Goal: Task Accomplishment & Management: Complete application form

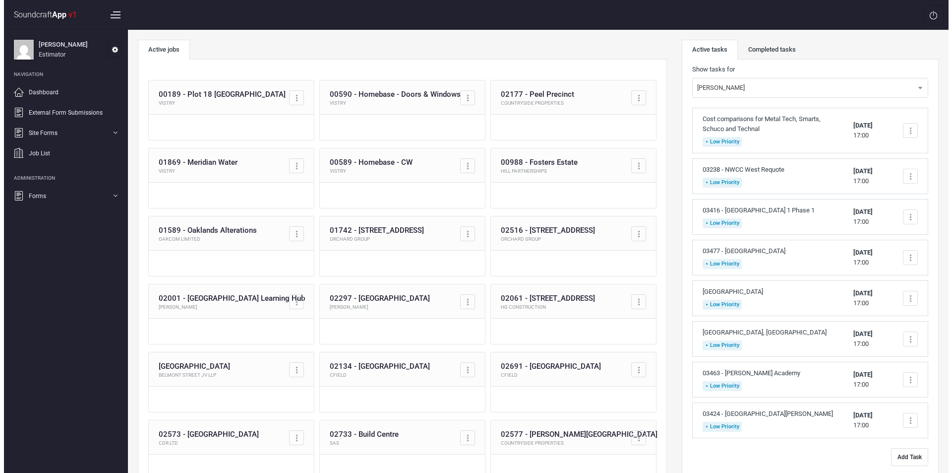
scroll to position [99, 0]
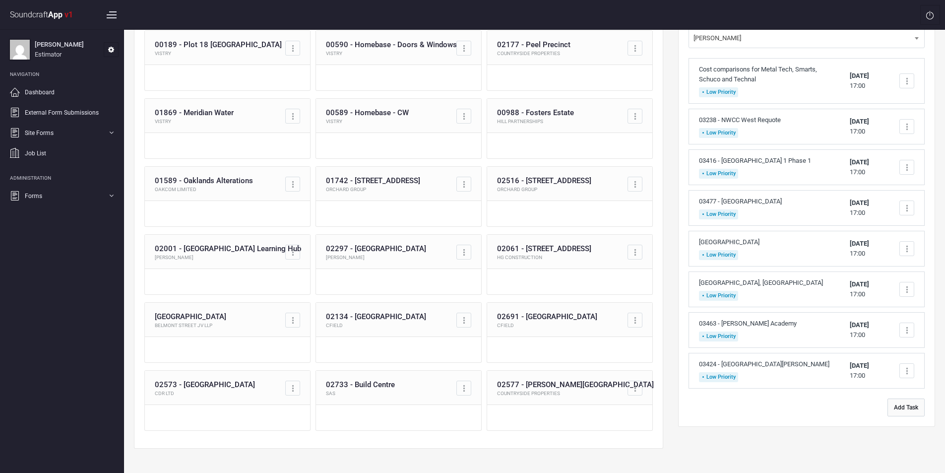
click at [903, 410] on button "Add Task" at bounding box center [905, 407] width 37 height 18
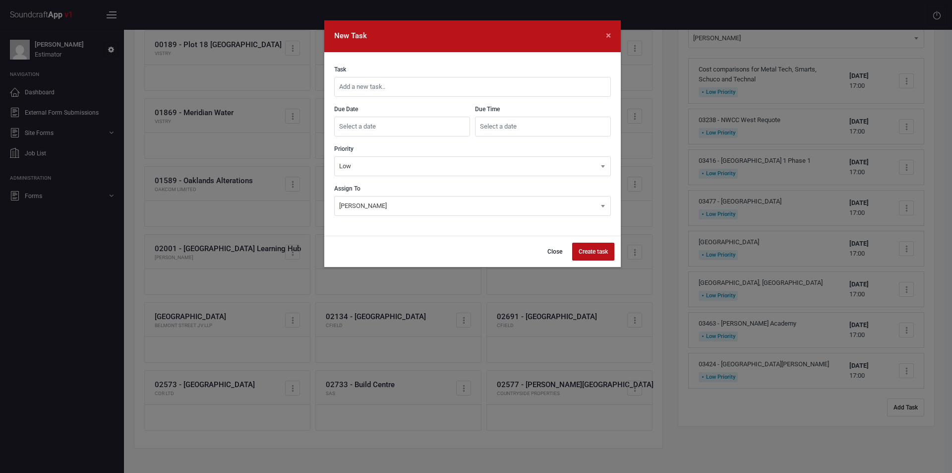
click at [494, 86] on input "text" at bounding box center [472, 87] width 277 height 20
type input "03445 - Coveham Sil Logikal Drawings"
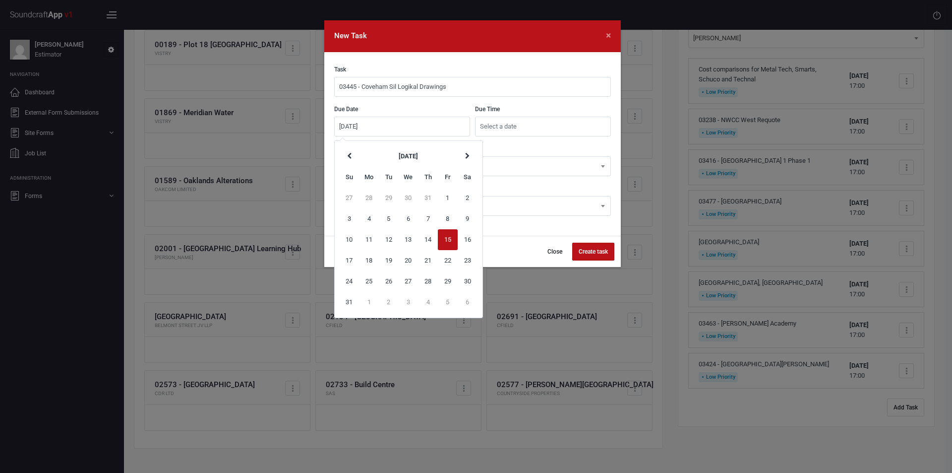
type input "[DATE]"
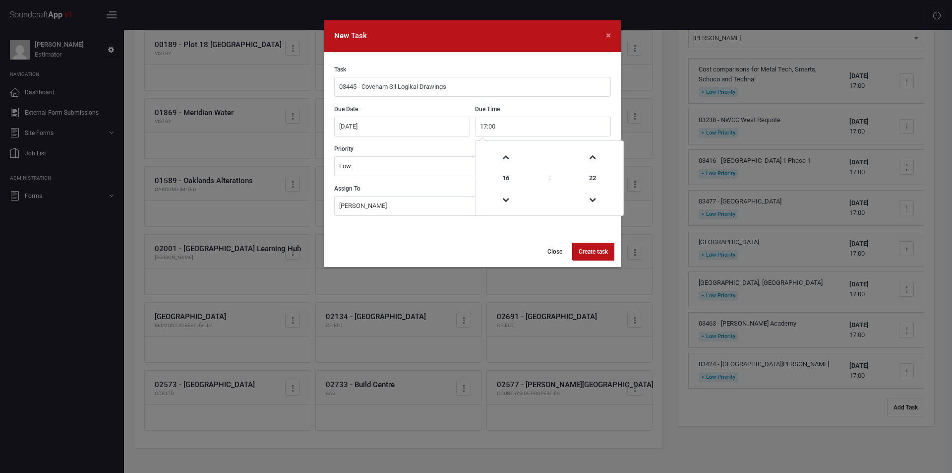
type input "17:00"
click at [593, 254] on button "Create task" at bounding box center [593, 251] width 42 height 18
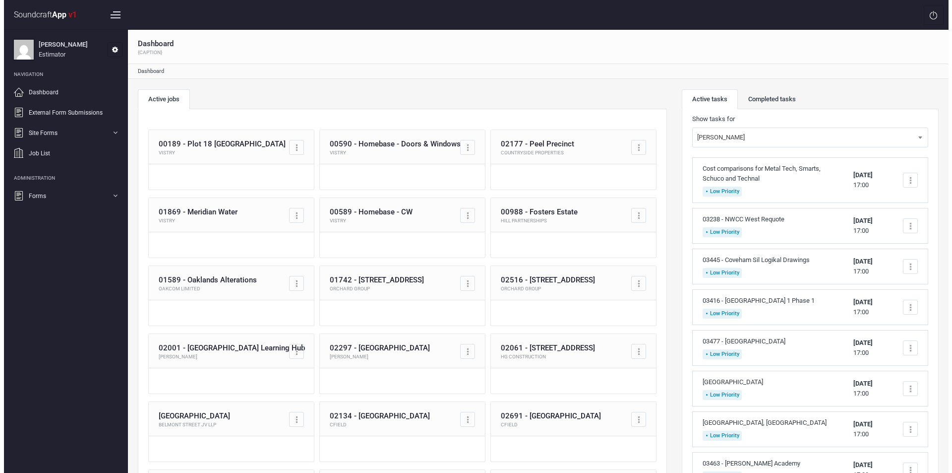
scroll to position [119, 0]
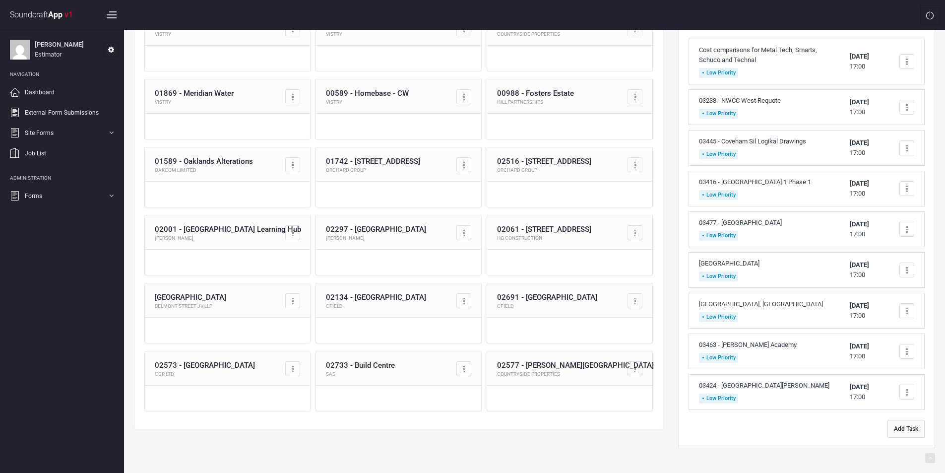
click at [912, 426] on button "Add Task" at bounding box center [905, 429] width 37 height 18
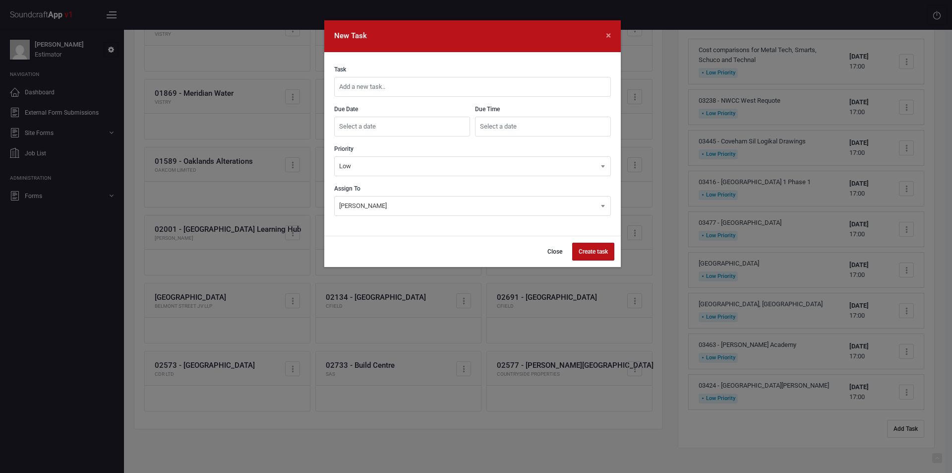
click at [400, 90] on input "text" at bounding box center [472, 87] width 277 height 20
type input "02299 - [GEOGRAPHIC_DATA] [PERSON_NAME]"
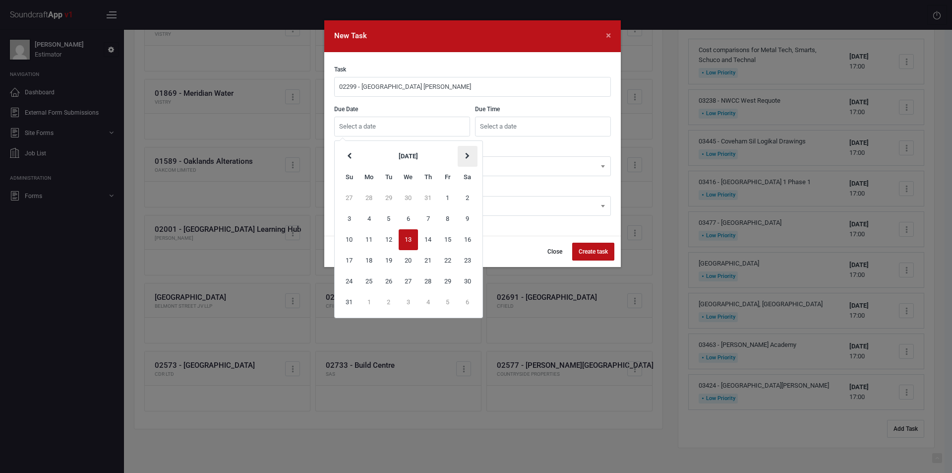
click at [464, 159] on th at bounding box center [468, 156] width 20 height 21
type input "[DATE]"
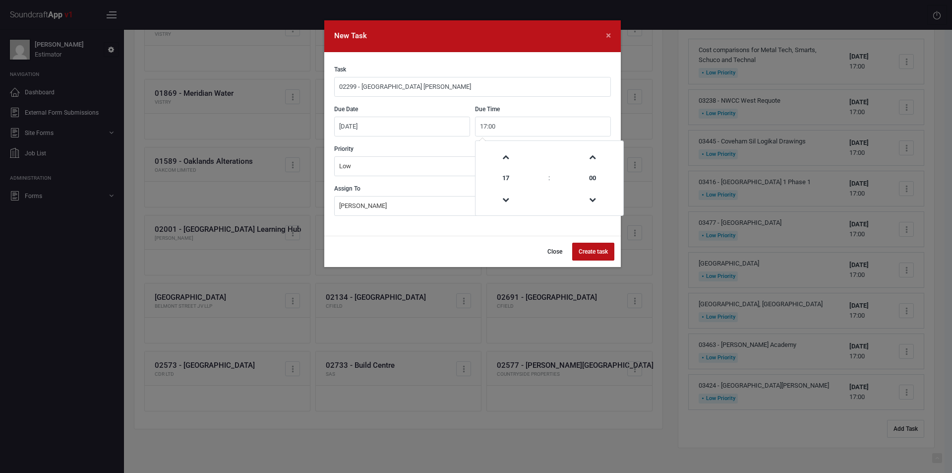
click at [515, 128] on input "17:00" at bounding box center [543, 127] width 136 height 20
type input "12:00"
click at [588, 251] on button "Create task" at bounding box center [593, 251] width 42 height 18
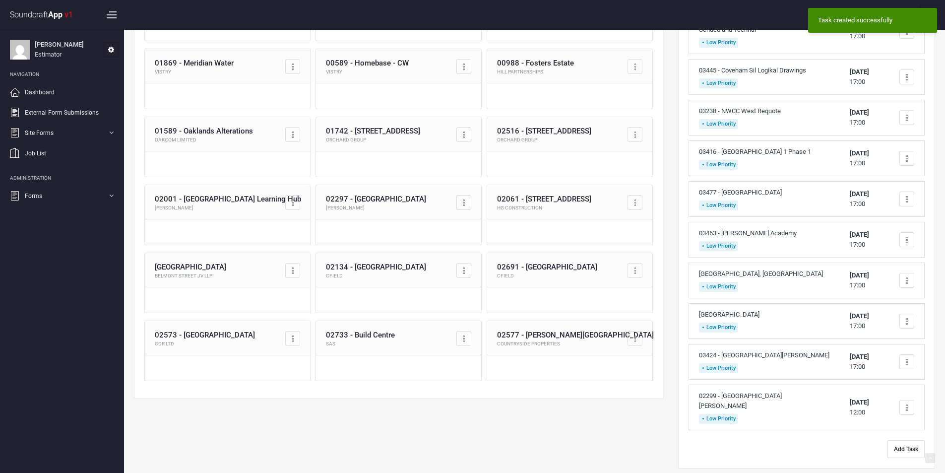
scroll to position [0, 0]
